Goal: Task Accomplishment & Management: Manage account settings

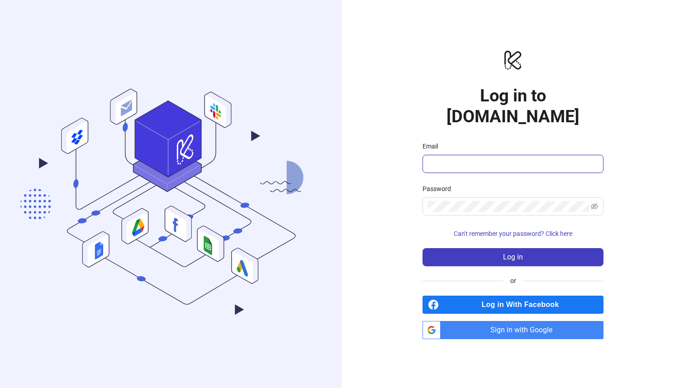
click at [448, 158] on input "Email" at bounding box center [512, 163] width 168 height 11
drag, startPoint x: 398, startPoint y: 247, endPoint x: 449, endPoint y: 292, distance: 67.9
click at [403, 249] on div "logo/logo-mobile Log in to [DOMAIN_NAME] Email Password Can't remember your pas…" at bounding box center [513, 194] width 342 height 388
click at [518, 322] on span "Sign in with Google" at bounding box center [523, 330] width 159 height 18
click at [530, 321] on span "Sign in with Google" at bounding box center [523, 330] width 159 height 18
